Goal: Task Accomplishment & Management: Complete application form

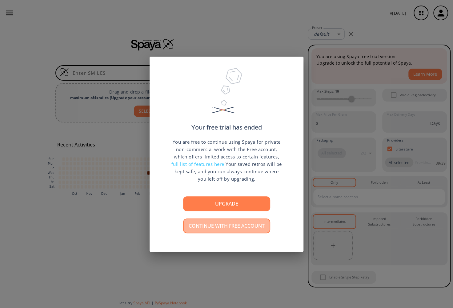
click at [215, 226] on button "Continue with free account" at bounding box center [226, 226] width 87 height 15
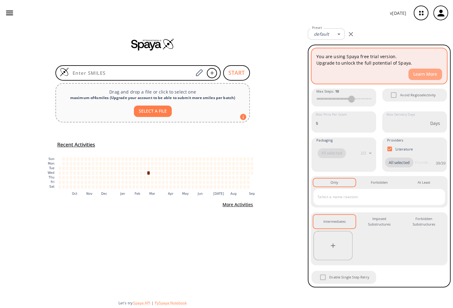
click at [423, 73] on button "Learn More" at bounding box center [425, 74] width 34 height 11
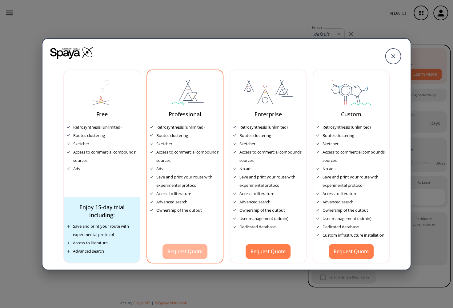
click at [185, 247] on button "Request Quote" at bounding box center [185, 251] width 45 height 15
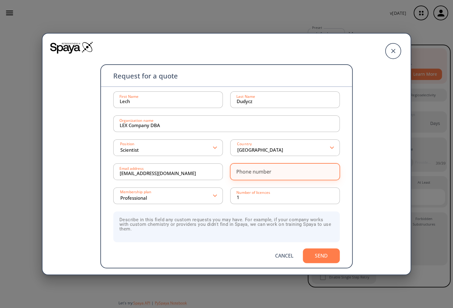
click at [250, 174] on div "Phone number" at bounding box center [253, 171] width 35 height 5
type input "8608845919"
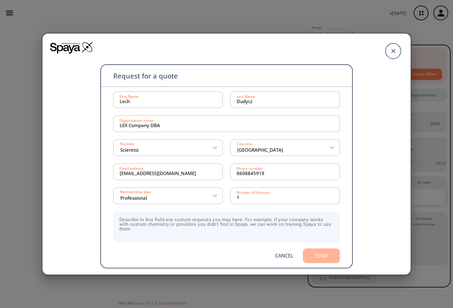
click at [312, 257] on button "Send" at bounding box center [321, 255] width 37 height 15
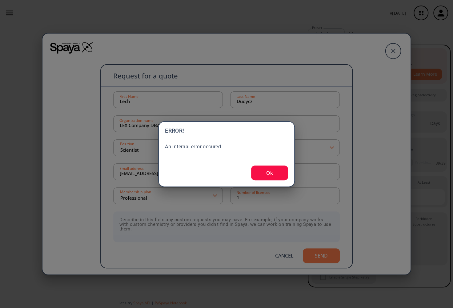
click at [271, 171] on button "Ok" at bounding box center [269, 173] width 37 height 15
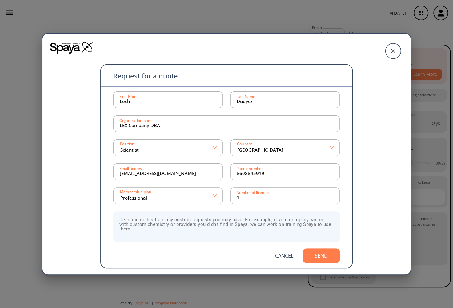
click at [210, 222] on textarea at bounding box center [226, 226] width 227 height 31
drag, startPoint x: 121, startPoint y: 221, endPoint x: 116, endPoint y: 220, distance: 4.7
click at [116, 220] on textarea "i am custom chemistry provider." at bounding box center [226, 226] width 227 height 31
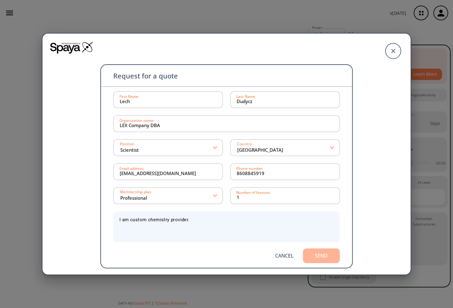
type textarea "I am custom chemistry provider."
click at [313, 254] on button "Send" at bounding box center [321, 255] width 37 height 15
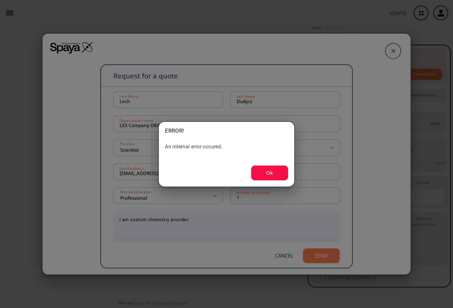
click at [275, 169] on button "Ok" at bounding box center [269, 173] width 37 height 15
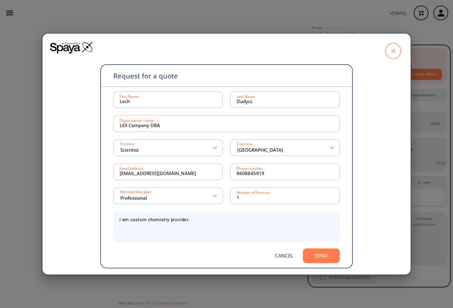
click at [393, 53] on icon at bounding box center [392, 50] width 15 height 15
